Goal: Navigation & Orientation: Find specific page/section

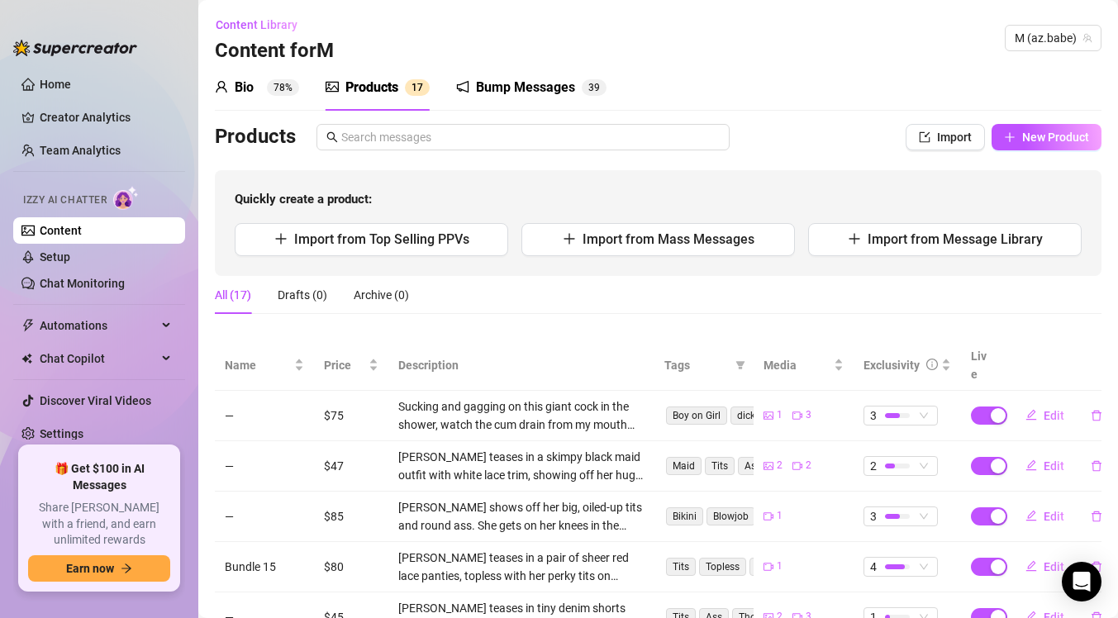
scroll to position [125, 0]
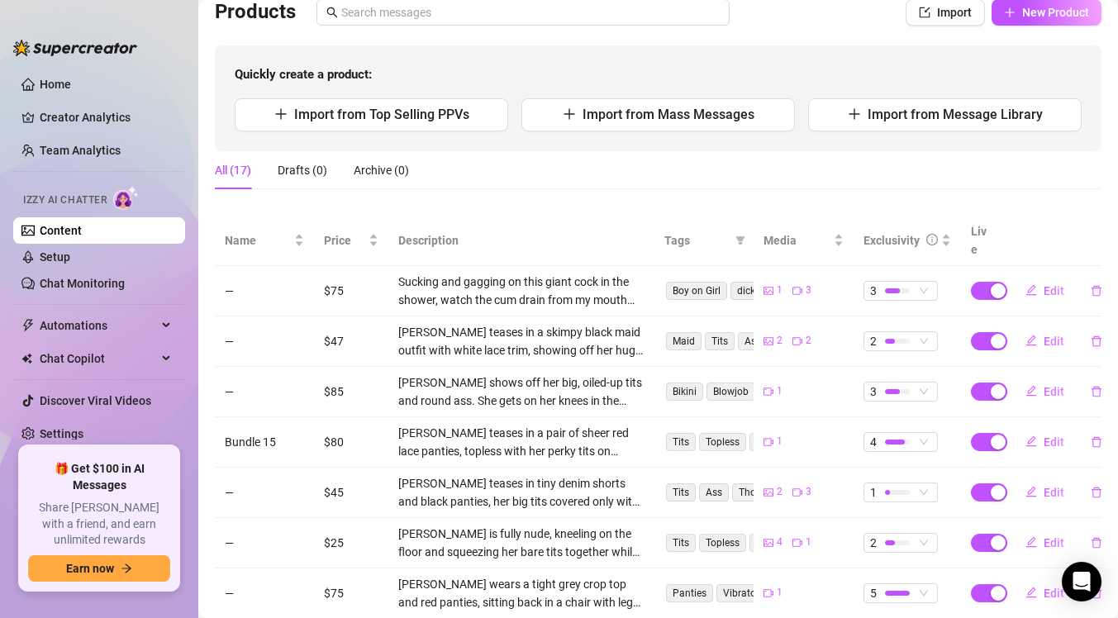
click at [46, 19] on div at bounding box center [75, 40] width 124 height 50
click at [11, 18] on aside "Home Creator Analytics Team Analytics Izzy AI Chatter Content Setup Chat Monito…" at bounding box center [99, 309] width 198 height 618
click at [4, 78] on aside "Home Creator Analytics Team Analytics Izzy AI Chatter Content Setup Chat Monito…" at bounding box center [99, 309] width 198 height 618
click at [123, 124] on link "Creator Analytics" at bounding box center [106, 117] width 132 height 26
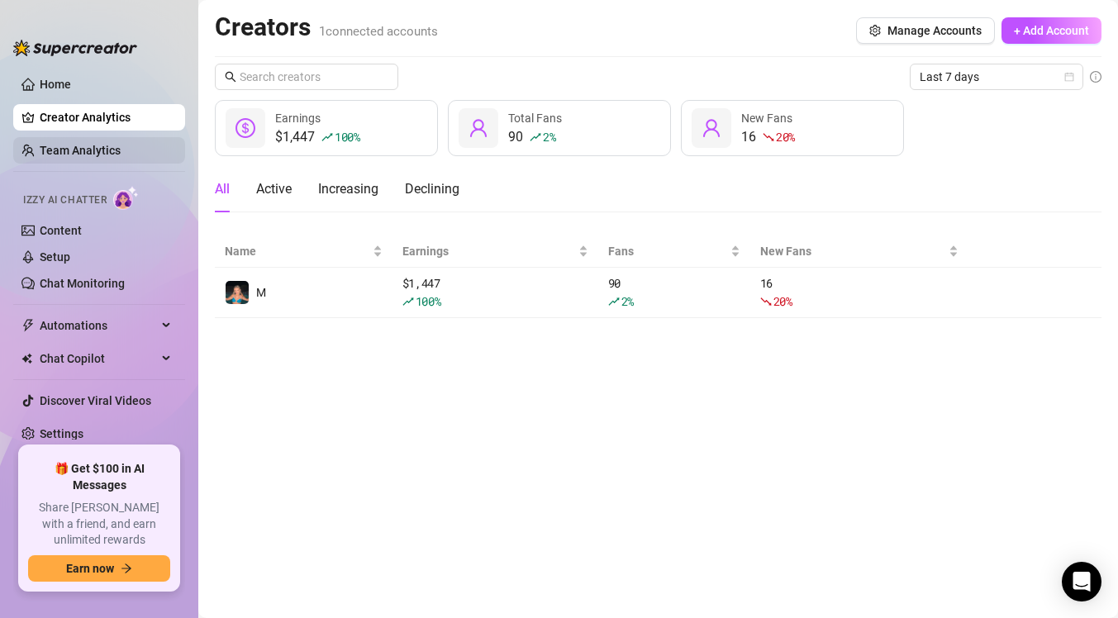
click at [121, 157] on link "Team Analytics" at bounding box center [80, 150] width 81 height 13
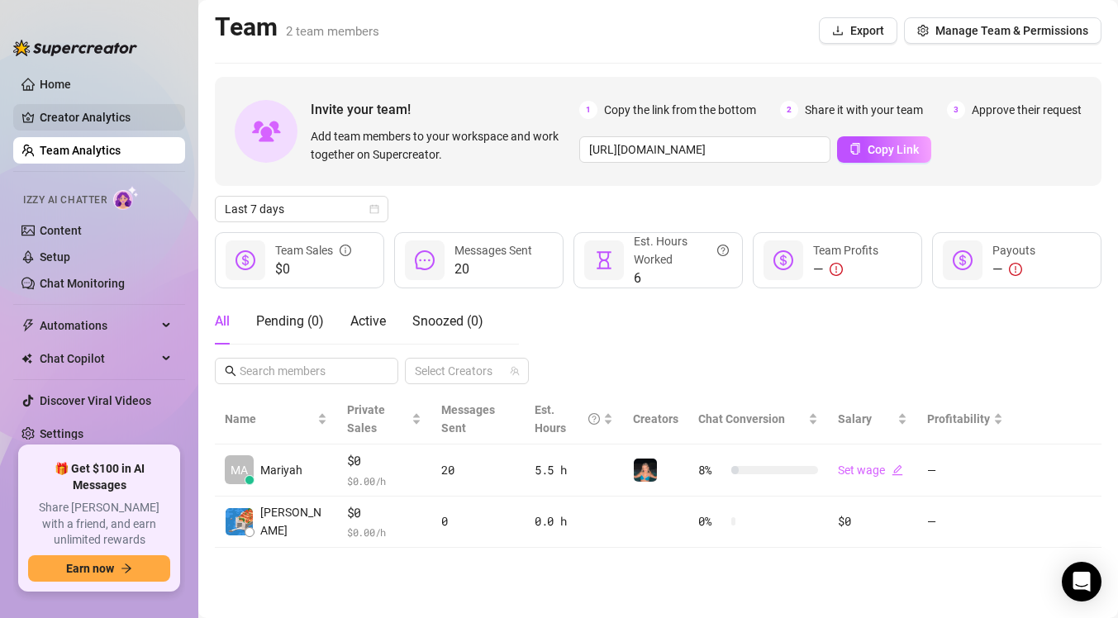
click at [141, 117] on link "Creator Analytics" at bounding box center [106, 117] width 132 height 26
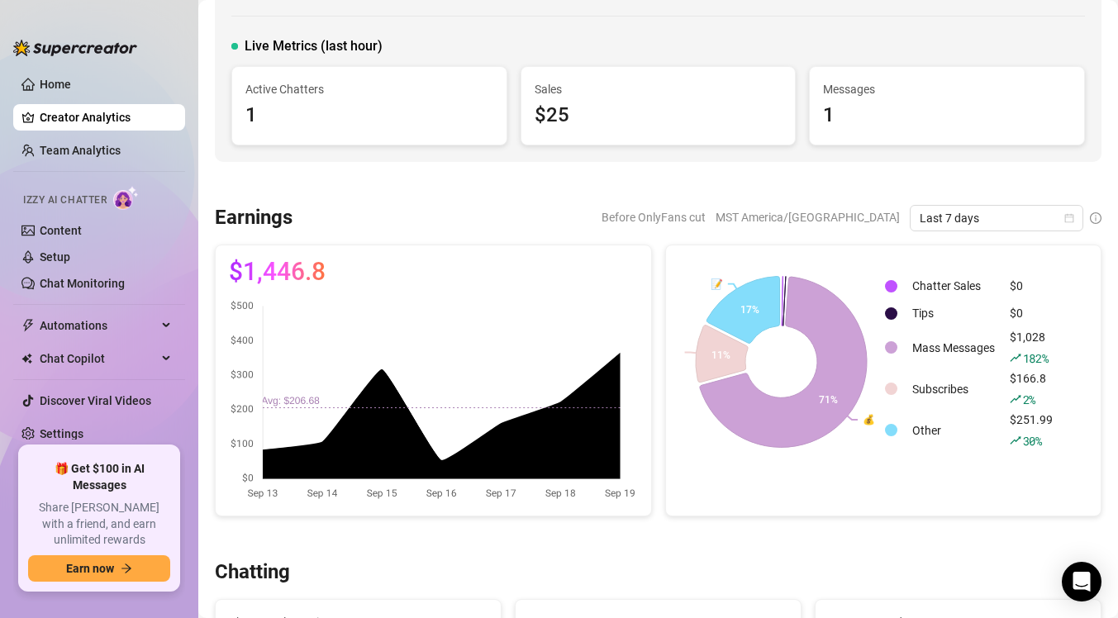
scroll to position [88, 0]
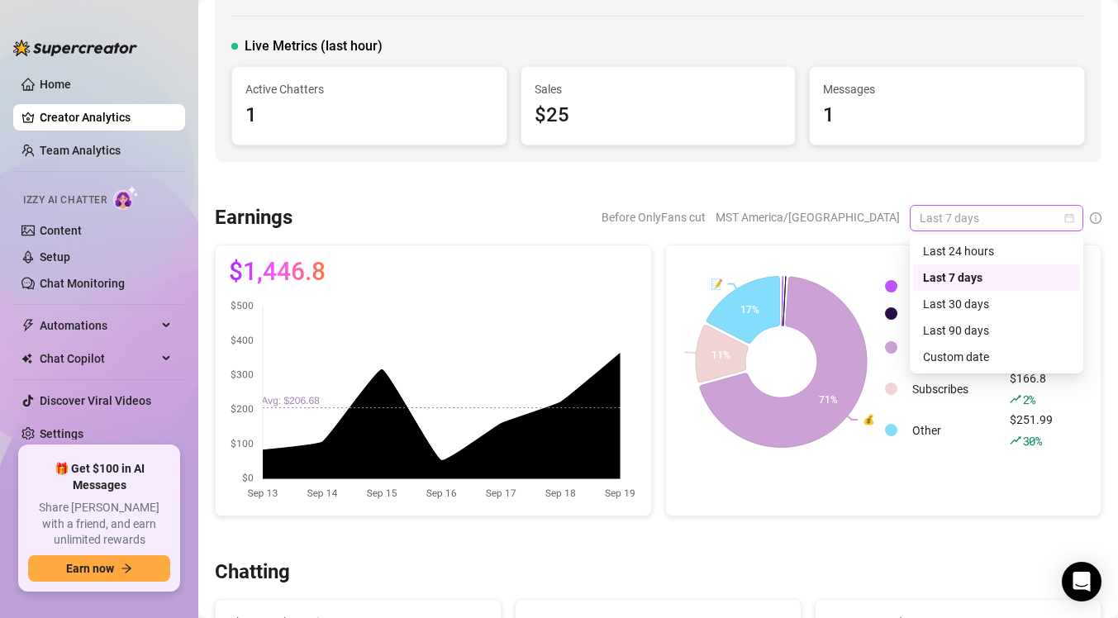
click at [971, 229] on span "Last 7 days" at bounding box center [996, 218] width 154 height 25
click at [964, 259] on div "Last 24 hours" at bounding box center [996, 251] width 147 height 18
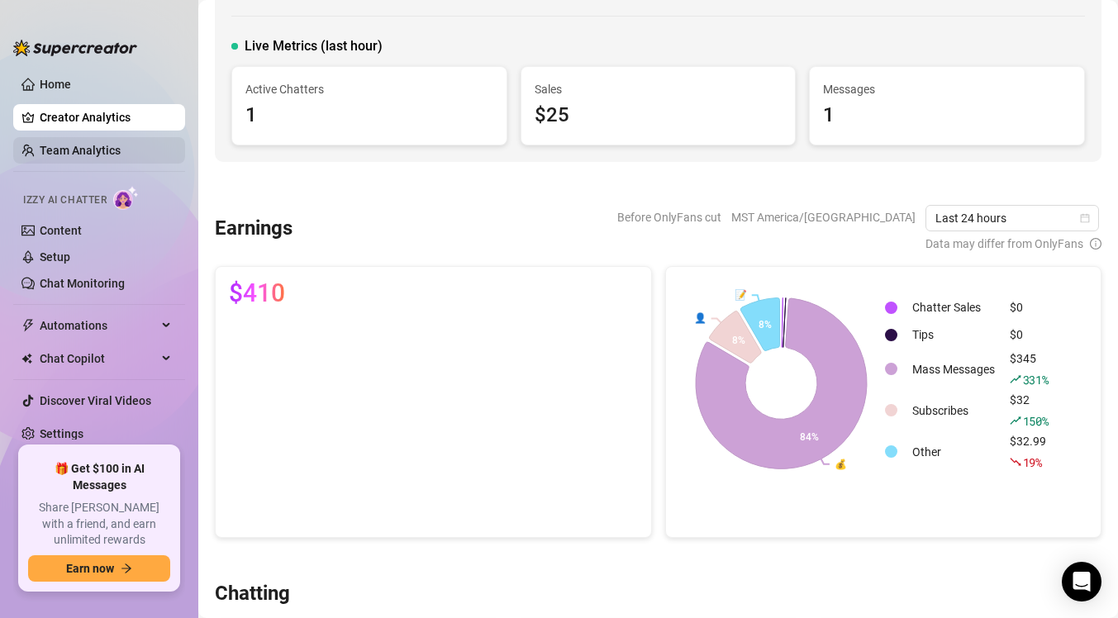
click at [89, 150] on link "Team Analytics" at bounding box center [80, 150] width 81 height 13
